Goal: Submit feedback/report problem: Submit feedback/report problem

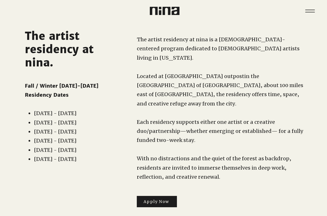
scroll to position [11, 0]
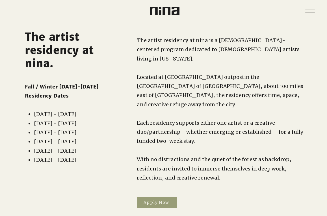
click at [160, 200] on span "Apply Now" at bounding box center [156, 202] width 26 height 5
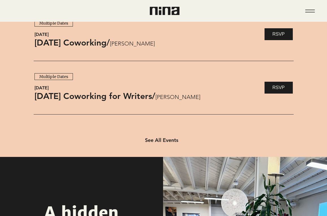
scroll to position [257, 0]
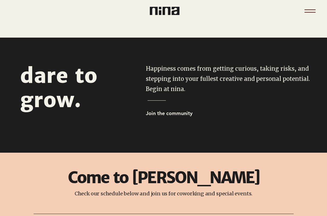
click at [315, 12] on icon "Menu" at bounding box center [310, 11] width 20 height 20
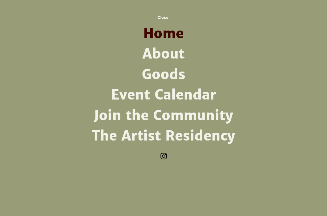
scroll to position [0, 0]
click at [175, 138] on link "The Artist Residency" at bounding box center [163, 136] width 147 height 20
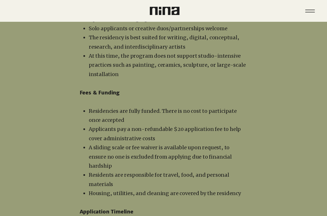
scroll to position [916, 0]
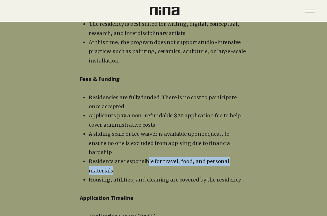
drag, startPoint x: 146, startPoint y: 114, endPoint x: 176, endPoint y: 123, distance: 32.0
click at [176, 157] on p "Residents are responsible for travel, food, and personal materials" at bounding box center [168, 166] width 159 height 18
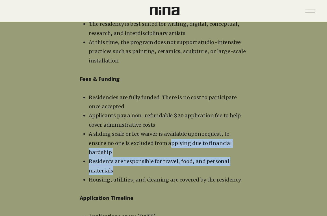
drag, startPoint x: 169, startPoint y: 117, endPoint x: 151, endPoint y: 108, distance: 20.3
click at [151, 108] on ul "Residencies are fully funded. There is no cost to participate once accepted App…" at bounding box center [164, 138] width 165 height 91
click at [151, 130] on span "A sliding scale or fee waiver is available upon request, to ensure no one is ex…" at bounding box center [160, 142] width 143 height 25
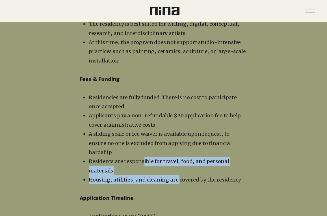
drag, startPoint x: 142, startPoint y: 112, endPoint x: 177, endPoint y: 134, distance: 41.8
click at [177, 134] on ul "Residencies are fully funded. There is no cost to participate once accepted App…" at bounding box center [164, 138] width 165 height 91
click at [177, 176] on span "Housing, utilities, and cleaning are covered by the residency" at bounding box center [165, 179] width 152 height 6
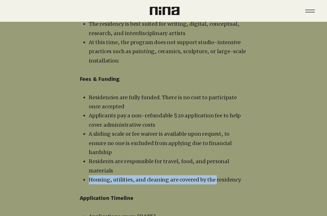
click at [175, 128] on ul "Residencies are fully funded. There is no cost to participate once accepted App…" at bounding box center [164, 138] width 165 height 91
click at [175, 157] on p "Residents are responsible for travel, food, and personal materials" at bounding box center [168, 166] width 159 height 18
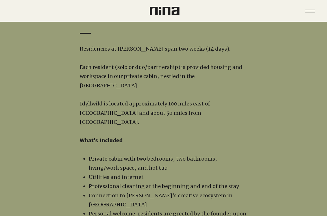
scroll to position [524, 0]
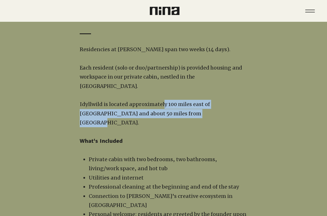
drag, startPoint x: 162, startPoint y: 102, endPoint x: 182, endPoint y: 118, distance: 25.0
click at [181, 117] on p "Idyllwild is located approximately 100 miles east of [GEOGRAPHIC_DATA] and abou…" at bounding box center [164, 113] width 168 height 27
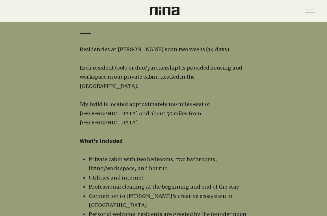
click at [182, 127] on p "​" at bounding box center [164, 131] width 168 height 9
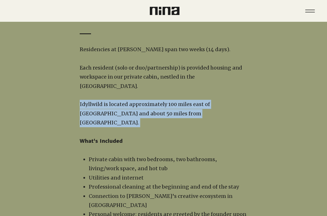
drag, startPoint x: 188, startPoint y: 118, endPoint x: 163, endPoint y: 99, distance: 31.8
click at [163, 99] on p "​" at bounding box center [164, 95] width 168 height 9
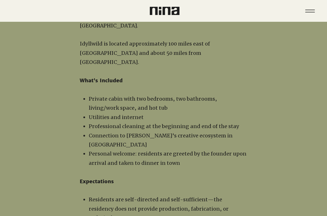
scroll to position [585, 0]
drag, startPoint x: 149, startPoint y: 89, endPoint x: 161, endPoint y: 96, distance: 13.8
click at [161, 96] on p "Private cabin with two bedrooms, two bathrooms, living/work space, and hot tub" at bounding box center [168, 103] width 159 height 18
drag, startPoint x: 165, startPoint y: 97, endPoint x: 143, endPoint y: 84, distance: 26.1
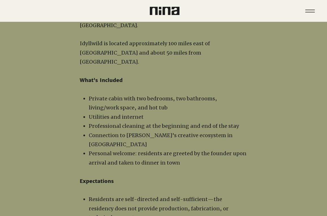
click at [143, 85] on p "​" at bounding box center [164, 89] width 168 height 9
drag, startPoint x: 134, startPoint y: 86, endPoint x: 156, endPoint y: 97, distance: 25.4
click at [156, 97] on p "Private cabin with two bedrooms, two bathrooms, living/work space, and hot tub" at bounding box center [168, 103] width 159 height 18
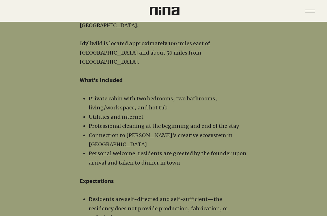
drag, startPoint x: 155, startPoint y: 97, endPoint x: 140, endPoint y: 89, distance: 17.4
click at [140, 94] on p "Private cabin with two bedrooms, two bathrooms, living/work space, and hot tub" at bounding box center [168, 103] width 159 height 18
click at [140, 95] on span "Private cabin with two bedrooms, two bathrooms, living/work space, and hot tub" at bounding box center [153, 103] width 128 height 16
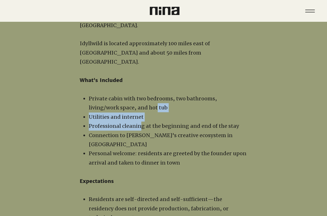
drag, startPoint x: 124, startPoint y: 102, endPoint x: 141, endPoint y: 113, distance: 20.1
click at [141, 113] on ul "Private cabin with two bedrooms, two bathrooms, living/work space, and hot tub …" at bounding box center [164, 130] width 165 height 73
click at [141, 121] on p "Professional cleaning at the beginning and end of the stay" at bounding box center [168, 125] width 159 height 9
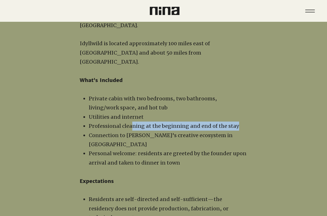
drag, startPoint x: 131, startPoint y: 113, endPoint x: 245, endPoint y: 121, distance: 114.3
click at [245, 121] on p "Professional cleaning at the beginning and end of the stay" at bounding box center [168, 125] width 159 height 9
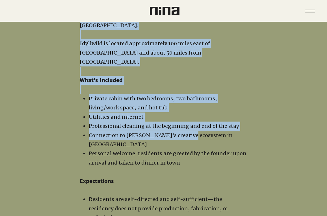
drag, startPoint x: 247, startPoint y: 130, endPoint x: 185, endPoint y: 125, distance: 62.3
click at [185, 132] on span "Connection to [PERSON_NAME]'s creative ecosystem in [GEOGRAPHIC_DATA]" at bounding box center [161, 140] width 144 height 16
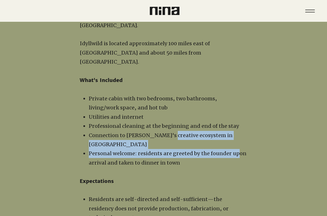
drag, startPoint x: 164, startPoint y: 125, endPoint x: 234, endPoint y: 132, distance: 70.4
click at [234, 132] on ul "Private cabin with two bedrooms, two bathrooms, living/work space, and hot tub …" at bounding box center [164, 130] width 165 height 73
click at [234, 150] on span "Personal welcome: residents are greeted by the founder upon arrival and taken t…" at bounding box center [168, 158] width 158 height 16
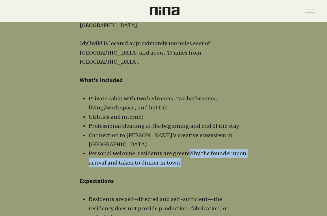
drag, startPoint x: 208, startPoint y: 139, endPoint x: 185, endPoint y: 135, distance: 23.3
click at [185, 150] on span "Personal welcome: residents are greeted by the founder upon arrival and taken t…" at bounding box center [168, 158] width 158 height 16
drag, startPoint x: 165, startPoint y: 132, endPoint x: 209, endPoint y: 158, distance: 51.3
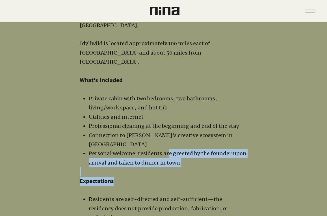
click at [209, 176] on p "Expectations" at bounding box center [164, 180] width 168 height 9
drag, startPoint x: 201, startPoint y: 148, endPoint x: 183, endPoint y: 134, distance: 23.0
click at [183, 150] on span "Personal welcome: residents are greeted by the founder upon arrival and taken t…" at bounding box center [168, 158] width 158 height 16
drag, startPoint x: 168, startPoint y: 132, endPoint x: 190, endPoint y: 145, distance: 26.0
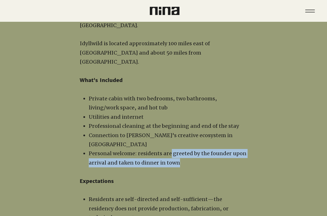
click at [190, 149] on p "Personal welcome: residents are greeted by the founder upon arrival and taken t…" at bounding box center [168, 158] width 159 height 18
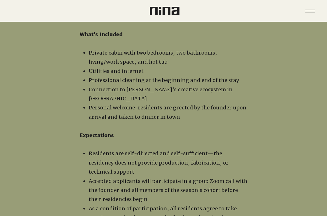
scroll to position [631, 0]
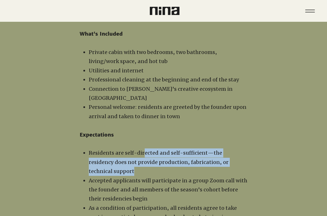
drag, startPoint x: 144, startPoint y: 135, endPoint x: 245, endPoint y: 145, distance: 101.3
click at [245, 148] on p "Residents are self-directed and self-sufficient—the residency does not provide …" at bounding box center [168, 161] width 159 height 27
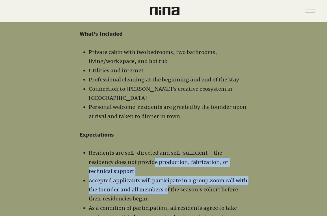
drag, startPoint x: 127, startPoint y: 147, endPoint x: 165, endPoint y: 161, distance: 40.5
click at [165, 161] on ul "Residents are self-directed and self-sufficient—the residency does not provide …" at bounding box center [164, 198] width 165 height 101
click at [165, 177] on span "Accepted applicants will participate in a group Zoom call with the founder and …" at bounding box center [168, 189] width 158 height 25
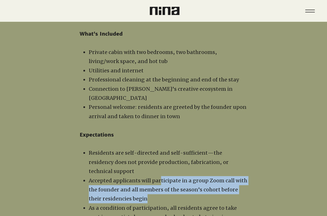
drag, startPoint x: 161, startPoint y: 154, endPoint x: 159, endPoint y: 152, distance: 3.0
click at [159, 176] on p "Accepted applicants will participate in a group Zoom call with the founder and …" at bounding box center [168, 189] width 159 height 27
click at [159, 177] on span "Accepted applicants will participate in a group Zoom call with the founder and …" at bounding box center [168, 189] width 158 height 25
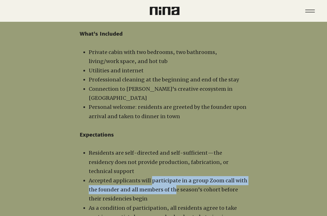
drag, startPoint x: 151, startPoint y: 151, endPoint x: 175, endPoint y: 167, distance: 28.7
click at [175, 176] on p "Accepted applicants will participate in a group Zoom call with the founder and …" at bounding box center [168, 189] width 159 height 27
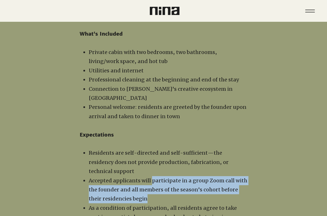
click at [175, 176] on p "Accepted applicants will participate in a group Zoom call with the founder and …" at bounding box center [168, 189] width 159 height 27
drag, startPoint x: 179, startPoint y: 168, endPoint x: 162, endPoint y: 151, distance: 24.2
click at [162, 176] on p "Accepted applicants will participate in a group Zoom call with the founder and …" at bounding box center [168, 189] width 159 height 27
click at [162, 177] on span "Accepted applicants will participate in a group Zoom call with the founder and …" at bounding box center [168, 189] width 158 height 25
drag, startPoint x: 156, startPoint y: 152, endPoint x: 181, endPoint y: 172, distance: 31.7
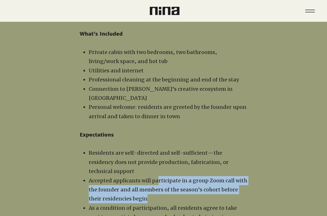
click at [181, 176] on p "Accepted applicants will participate in a group Zoom call with the founder and …" at bounding box center [168, 189] width 159 height 27
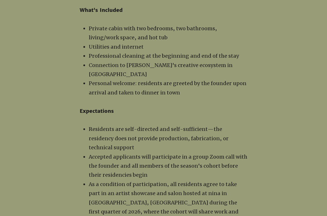
scroll to position [659, 0]
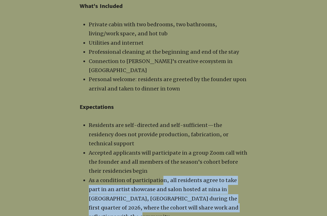
drag, startPoint x: 162, startPoint y: 153, endPoint x: 242, endPoint y: 180, distance: 84.4
click at [242, 180] on p "As a condition of participation, all residents agree to take part in an artist …" at bounding box center [168, 199] width 159 height 46
drag, startPoint x: 243, startPoint y: 181, endPoint x: 155, endPoint y: 149, distance: 94.2
click at [155, 176] on p "As a condition of participation, all residents agree to take part in an artist …" at bounding box center [168, 199] width 159 height 46
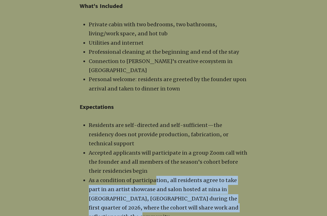
click at [155, 176] on p "As a condition of participation, all residents agree to take part in an artist …" at bounding box center [168, 199] width 159 height 46
drag, startPoint x: 142, startPoint y: 149, endPoint x: 243, endPoint y: 181, distance: 106.1
click at [243, 181] on p "As a condition of participation, all residents agree to take part in an artist …" at bounding box center [168, 199] width 159 height 46
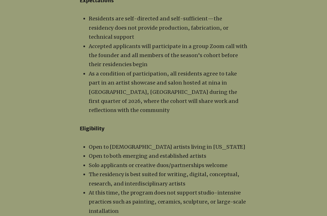
scroll to position [767, 0]
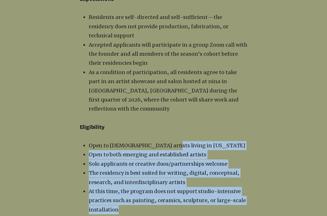
drag, startPoint x: 165, startPoint y: 107, endPoint x: 246, endPoint y: 170, distance: 102.3
click at [246, 170] on ul "Open to LGBTQ+ artists living in California Open to both emerging and establish…" at bounding box center [164, 177] width 165 height 73
click at [246, 187] on p "At this time, the program does not support studio-intensive practices such as p…" at bounding box center [168, 200] width 159 height 27
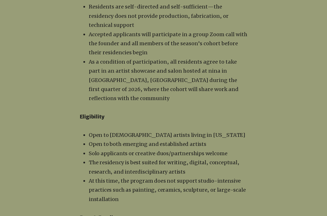
scroll to position [778, 0]
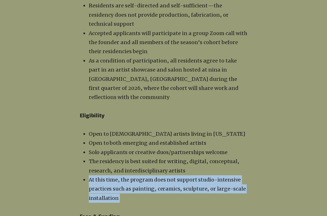
drag, startPoint x: 246, startPoint y: 170, endPoint x: 89, endPoint y: 141, distance: 159.7
click at [89, 141] on div "Residencies at nina Idyllwild span two weeks (14 days). ​ Each resident (solo o…" at bounding box center [164, 88] width 168 height 595
click at [89, 176] on span "At this time, the program does not support studio-intensive practices such as p…" at bounding box center [167, 188] width 157 height 25
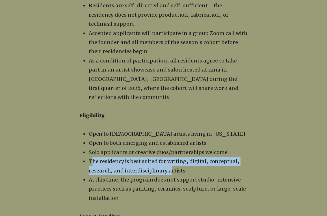
drag, startPoint x: 91, startPoint y: 122, endPoint x: 167, endPoint y: 136, distance: 76.7
click at [167, 158] on span "The residency is best suited for writing, digital, conceptual, research, and in…" at bounding box center [164, 166] width 150 height 16
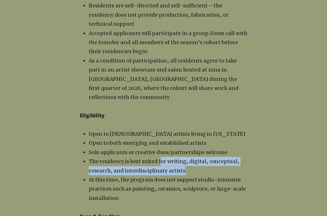
drag, startPoint x: 171, startPoint y: 128, endPoint x: 159, endPoint y: 126, distance: 12.6
click at [159, 157] on p "The residency is best suited for writing, digital, conceptual, research, and in…" at bounding box center [168, 166] width 159 height 18
click at [159, 158] on span "The residency is best suited for writing, digital, conceptual, research, and in…" at bounding box center [164, 166] width 150 height 16
drag
click at [207, 157] on p "The residency is best suited for writing, digital, conceptual, research, and in…" at bounding box center [168, 166] width 159 height 18
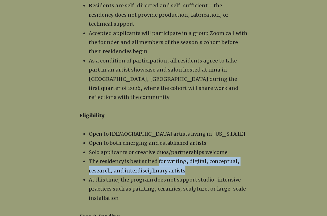
click at [207, 157] on p "The residency is best suited for writing, digital, conceptual, research, and in…" at bounding box center [168, 166] width 159 height 18
click at [184, 157] on p "The residency is best suited for writing, digital, conceptual, research, and in…" at bounding box center [168, 166] width 159 height 18
click at [196, 157] on p "The residency is best suited for writing, digital, conceptual, research, and in…" at bounding box center [168, 166] width 159 height 18
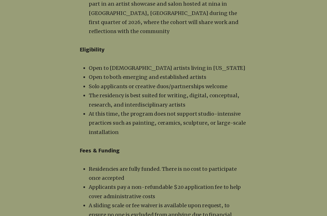
scroll to position [847, 0]
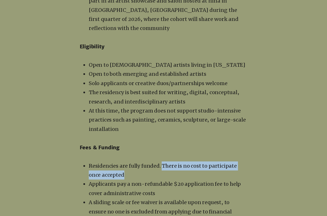
click at [187, 161] on p "Residencies are fully funded. There is no cost to participate once accepted" at bounding box center [168, 170] width 159 height 18
click at [169, 161] on p "Residencies are fully funded. There is no cost to participate once accepted" at bounding box center [168, 170] width 159 height 18
click at [169, 162] on span "Residencies are fully funded. There is no cost to participate once accepted" at bounding box center [163, 170] width 148 height 16
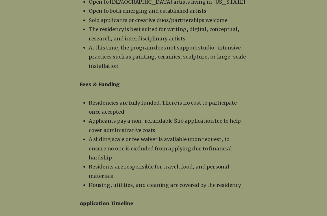
scroll to position [910, 0]
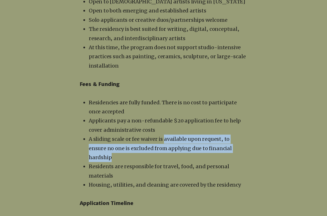
click at [240, 134] on p "A sliding scale or fee waiver is available upon request, to ensure no one is ex…" at bounding box center [168, 147] width 159 height 27
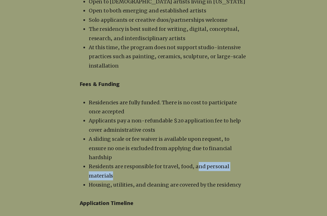
click at [217, 162] on p "Residents are responsible for travel, food, and personal materials" at bounding box center [168, 171] width 159 height 18
click at [202, 162] on p "Residents are responsible for travel, food, and personal materials" at bounding box center [168, 171] width 159 height 18
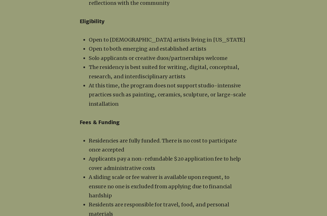
scroll to position [873, 0]
click at [174, 155] on span "Applicants pay a non-refundable $20 application fee to help cover administrativ…" at bounding box center [165, 163] width 152 height 16
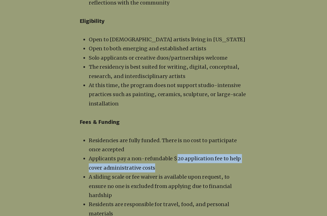
click at [235, 154] on p "Applicants pay a non-refundable $20 application fee to help cover administrativ…" at bounding box center [168, 163] width 159 height 18
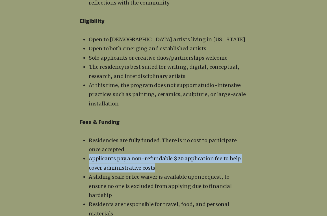
click at [196, 136] on ul "Residencies are fully funded. There is no cost to participate once accepted App…" at bounding box center [164, 181] width 165 height 91
click at [172, 154] on p "Applicants pay a non-refundable $20 application fee to help cover administrativ…" at bounding box center [168, 163] width 159 height 18
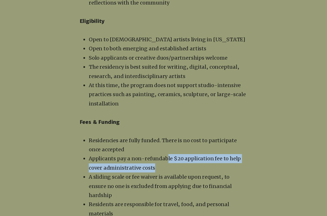
click at [193, 154] on p "Applicants pay a non-refundable $20 application fee to help cover administrativ…" at bounding box center [168, 163] width 159 height 18
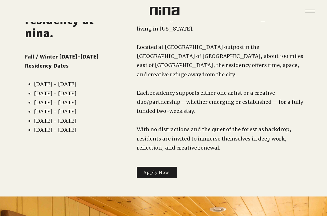
scroll to position [0, 0]
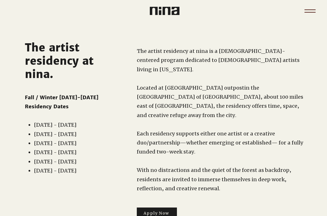
click at [307, 14] on icon "Menu" at bounding box center [310, 11] width 20 height 20
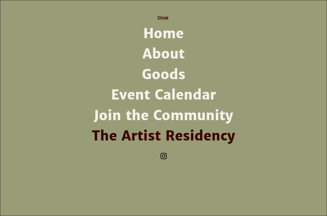
click at [162, 20] on span "Close" at bounding box center [163, 17] width 30 height 12
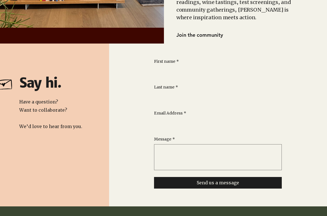
scroll to position [964, 0]
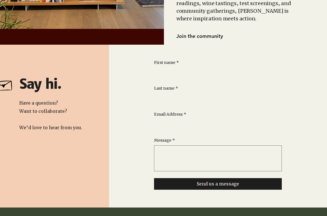
click at [194, 67] on input "First name *" at bounding box center [216, 72] width 124 height 11
type input "*****"
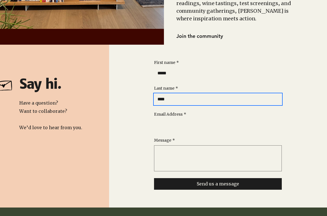
type input "****"
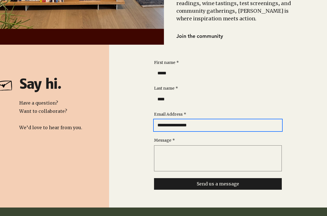
scroll to position [999, 0]
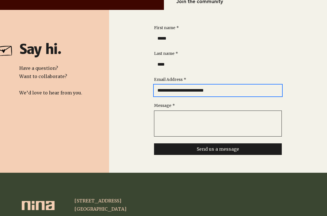
type input "**********"
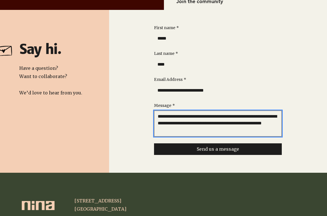
click at [270, 113] on textarea "**********" at bounding box center [217, 123] width 127 height 21
click at [271, 113] on textarea "**********" at bounding box center [217, 123] width 127 height 21
click at [263, 113] on textarea "**********" at bounding box center [217, 123] width 127 height 21
click at [255, 114] on textarea "**********" at bounding box center [217, 123] width 127 height 21
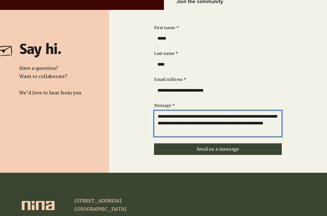
type textarea "**********"
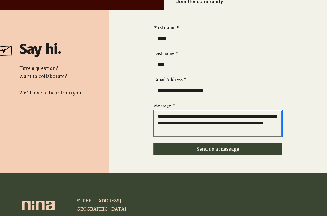
click at [228, 146] on span "Send us a message" at bounding box center [217, 148] width 42 height 5
